Goal: Information Seeking & Learning: Learn about a topic

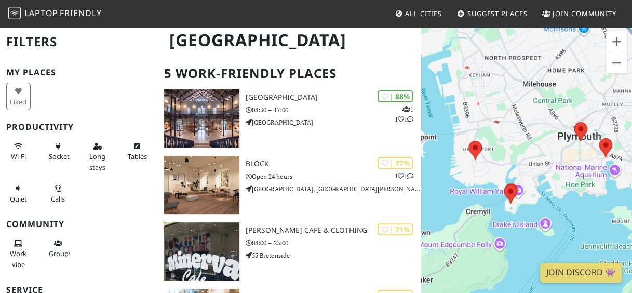
scroll to position [64, 0]
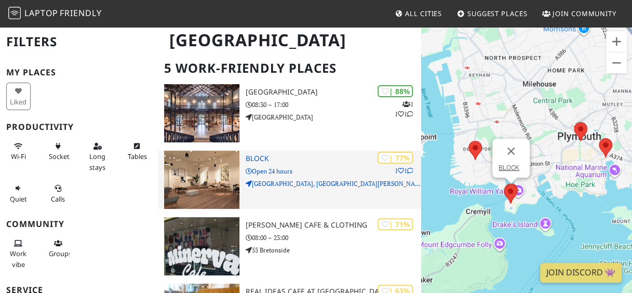
click at [283, 153] on div "| 77% 1 1 BLOCK Open 24 hours [GEOGRAPHIC_DATA], [GEOGRAPHIC_DATA][PERSON_NAME]…" at bounding box center [332, 179] width 175 height 58
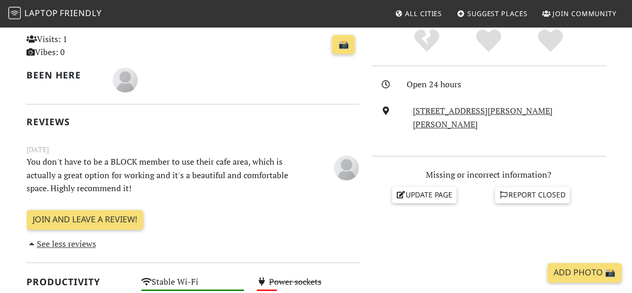
scroll to position [245, 0]
drag, startPoint x: 153, startPoint y: 181, endPoint x: 160, endPoint y: 186, distance: 8.6
click at [160, 186] on p "You don't have to be a BLOCK member to use their cafe area, which is actually a…" at bounding box center [163, 175] width 287 height 40
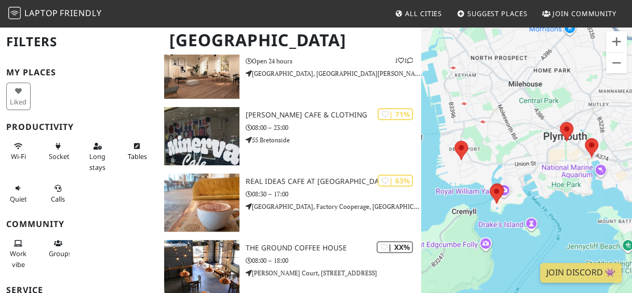
scroll to position [174, 0]
